Goal: Navigation & Orientation: Find specific page/section

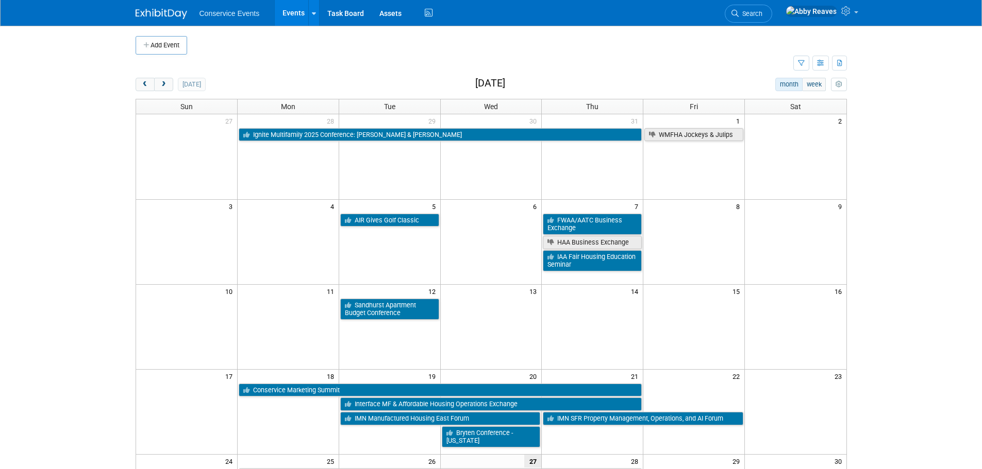
click at [75, 52] on body "Conservice Events Events Add Event Bulk Upload Events Shareable Event Boards Re…" at bounding box center [491, 234] width 982 height 469
click at [257, 55] on td at bounding box center [464, 64] width 657 height 18
click at [276, 78] on div "today month week August 2025" at bounding box center [491, 85] width 711 height 14
click at [254, 63] on td at bounding box center [464, 64] width 657 height 18
click at [354, 14] on link "Task Board" at bounding box center [345, 13] width 52 height 26
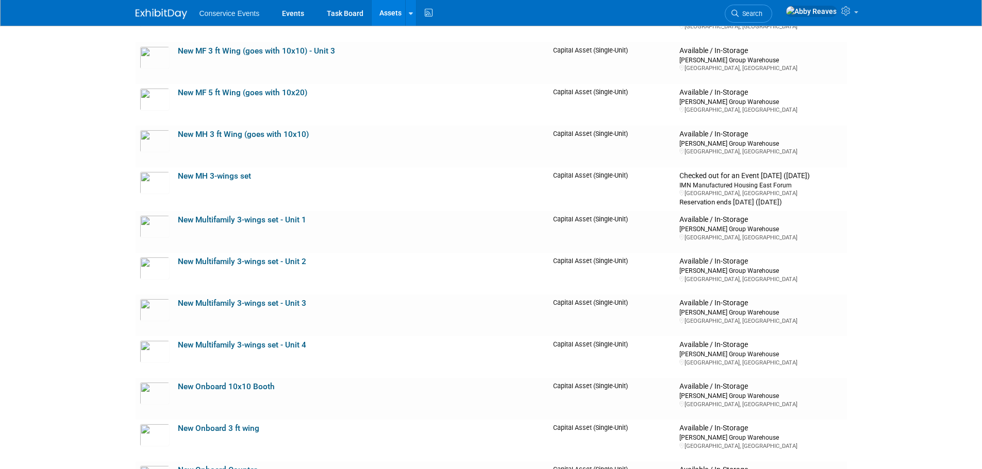
scroll to position [5565, 0]
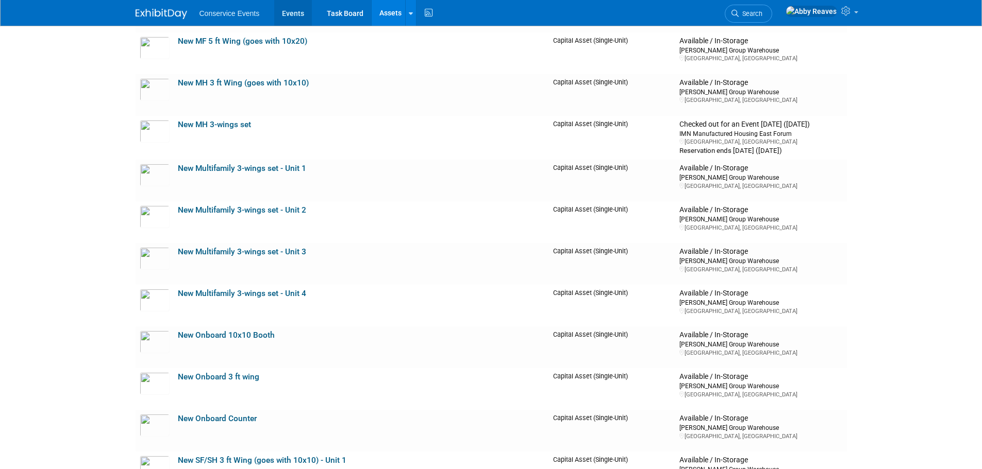
click at [299, 8] on link "Events" at bounding box center [293, 13] width 38 height 26
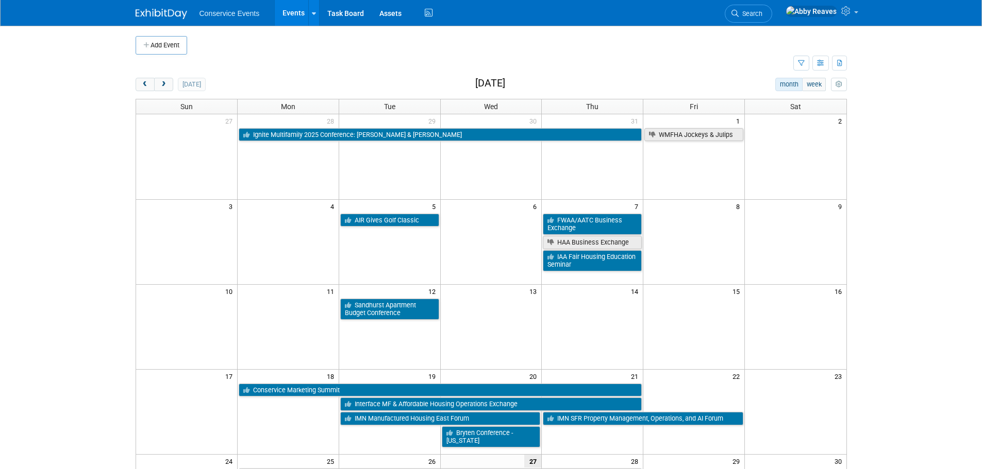
click at [345, 70] on td at bounding box center [464, 64] width 657 height 18
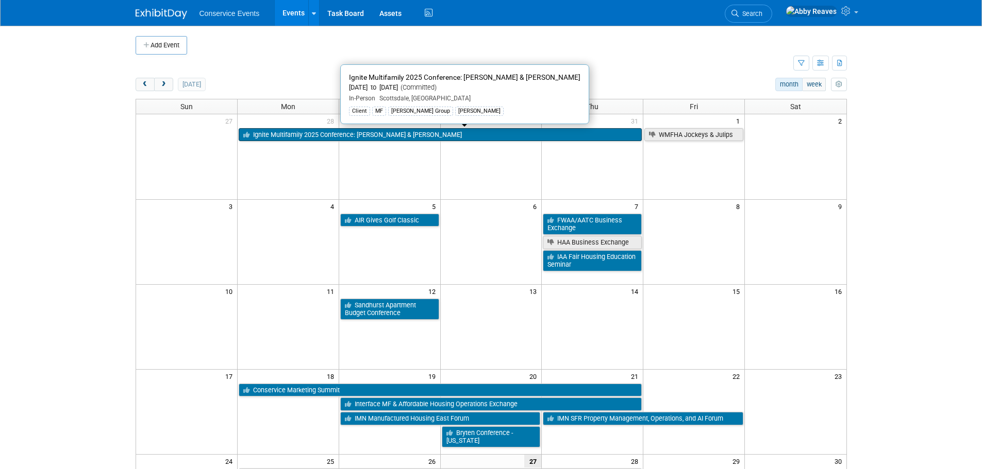
click at [334, 138] on link "Ignite Multifamily 2025 Conference: [PERSON_NAME] & [PERSON_NAME]" at bounding box center [440, 134] width 403 height 13
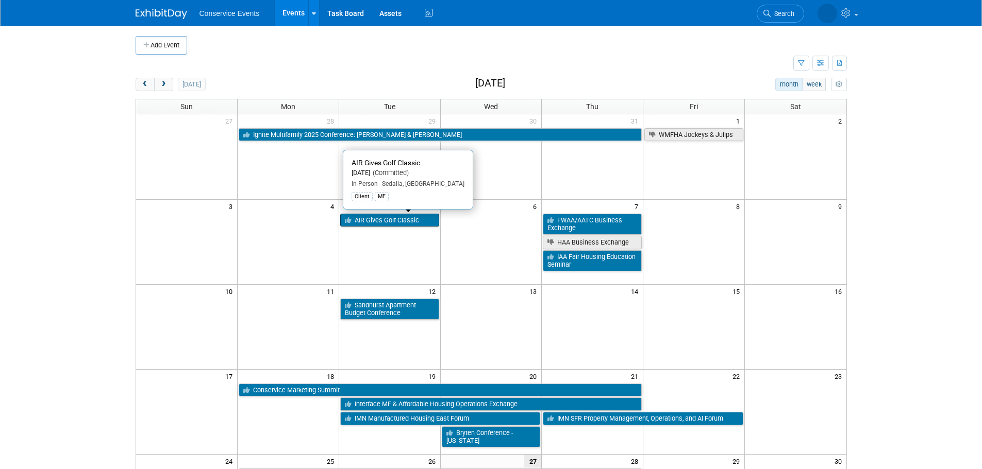
click at [373, 226] on link "AIR Gives Golf Classic" at bounding box center [389, 220] width 99 height 13
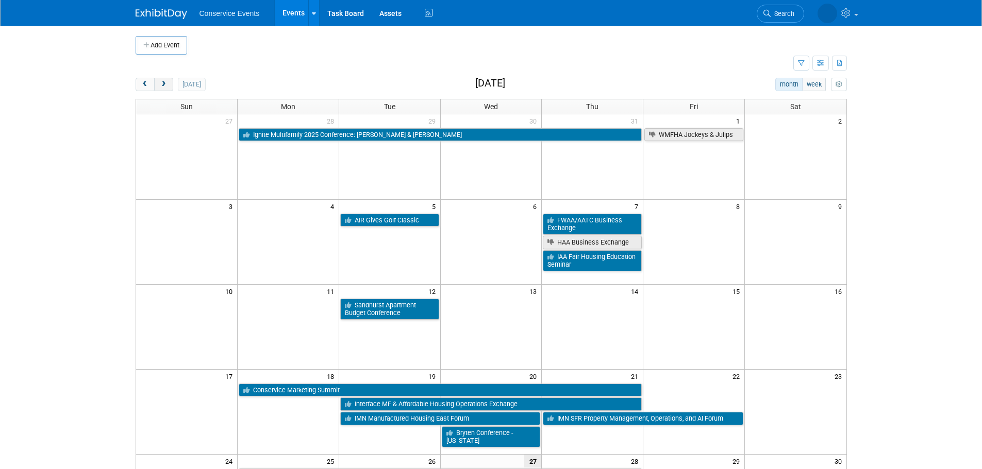
click at [170, 80] on button "next" at bounding box center [163, 84] width 19 height 13
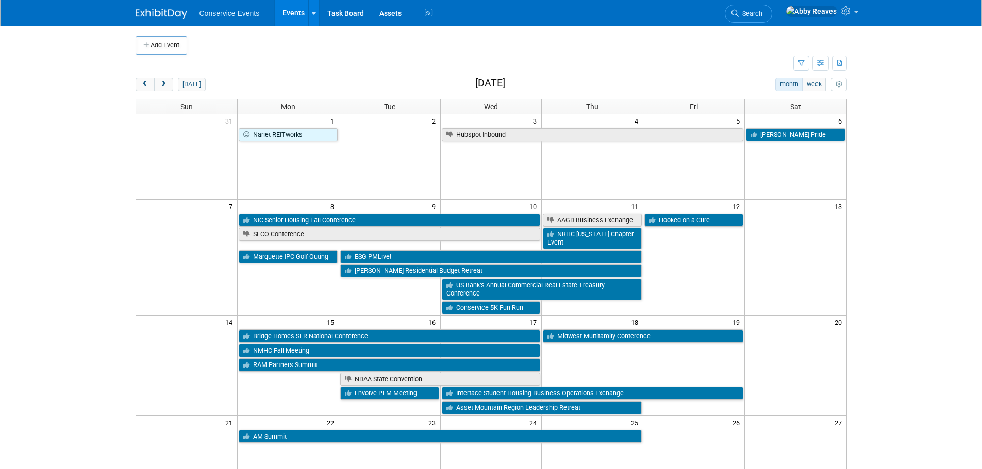
click at [275, 44] on td at bounding box center [499, 45] width 625 height 19
